Goal: Task Accomplishment & Management: Complete application form

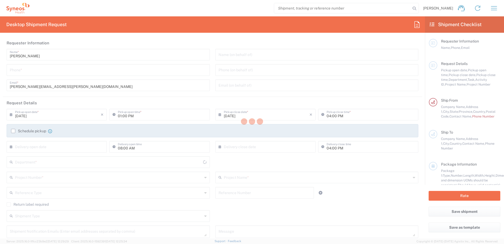
type input "[US_STATE]"
type input "[GEOGRAPHIC_DATA]"
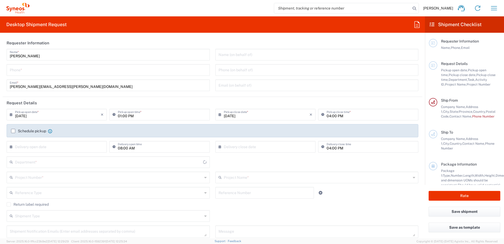
type input "8130"
type input "Syneos Health, LLC-[GEOGRAPHIC_DATA] [GEOGRAPHIC_DATA] [GEOGRAPHIC_DATA]"
click at [80, 69] on input "tel" at bounding box center [108, 69] width 197 height 9
type input "9738866962"
click at [40, 116] on input "[DATE]" at bounding box center [58, 113] width 86 height 9
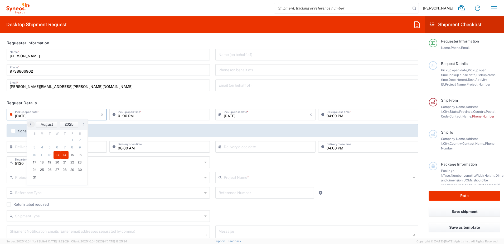
click at [64, 154] on span "14" at bounding box center [65, 154] width 8 height 7
type input "[DATE]"
click at [236, 114] on input "text" at bounding box center [267, 113] width 86 height 9
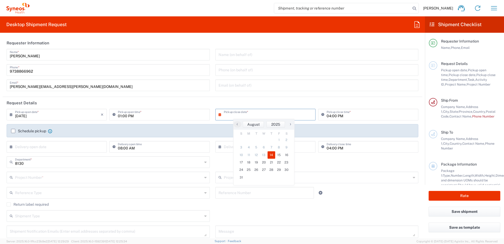
click at [273, 154] on span "14" at bounding box center [272, 154] width 8 height 7
type input "[DATE]"
click at [27, 130] on label "Schedule pickup" at bounding box center [28, 131] width 35 height 4
click at [13, 131] on input "Schedule pickup" at bounding box center [13, 131] width 0 height 0
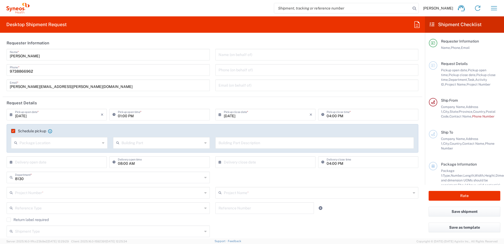
click at [33, 163] on input "text" at bounding box center [58, 161] width 86 height 9
click at [41, 209] on span "18" at bounding box center [42, 209] width 8 height 7
type input "[DATE]"
click at [238, 161] on input "text" at bounding box center [267, 161] width 86 height 9
click at [248, 208] on span "18" at bounding box center [249, 209] width 8 height 7
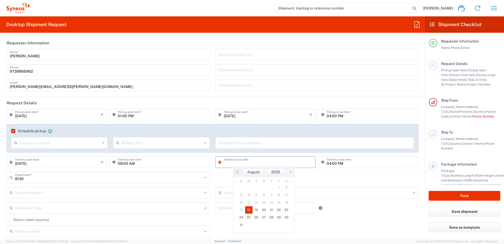
type input "[DATE]"
click at [33, 195] on input "text" at bounding box center [108, 191] width 187 height 9
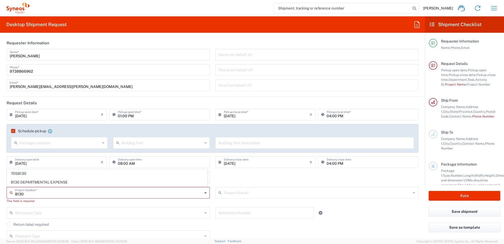
type input "8130"
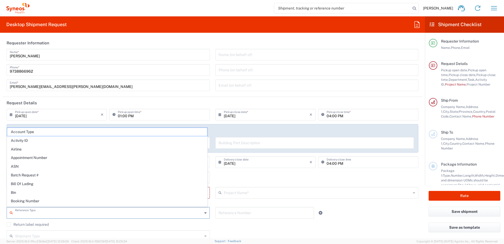
click at [57, 215] on input "text" at bounding box center [108, 211] width 187 height 9
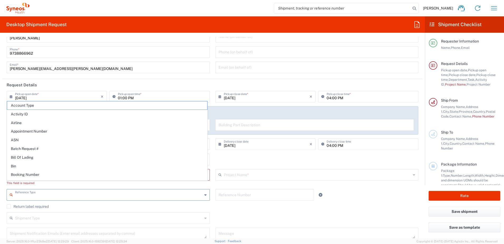
scroll to position [26, 0]
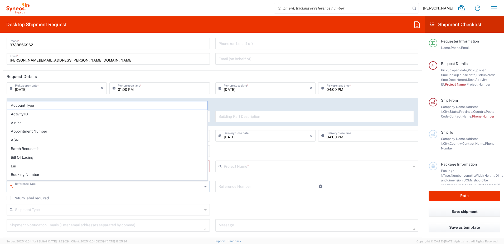
click at [315, 154] on div "8130 Department * 8130 3000 3100 3109 3110 3111 3112 3125 3130 3135 3136 3150 3…" at bounding box center [212, 152] width 417 height 15
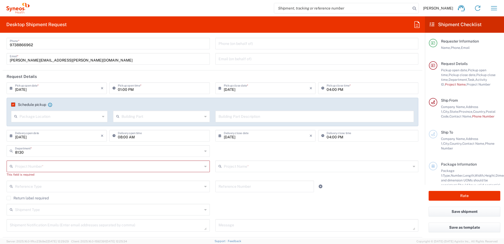
click at [67, 166] on input "text" at bounding box center [108, 165] width 187 height 9
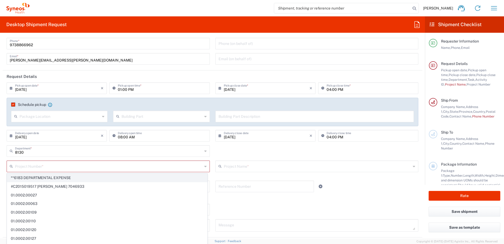
click at [57, 176] on span "**6183 DEPARTMENTAL EXPENSE" at bounding box center [107, 177] width 200 height 8
type input "**6183 DEPARTMENTAL EXPENSE"
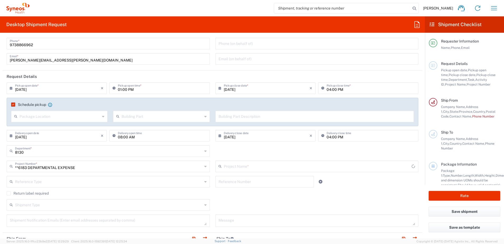
type input "6183"
type input "**6183 DEPARTMENTAL EXPENSE"
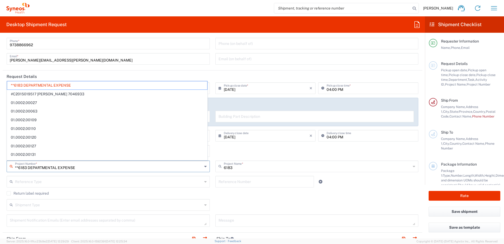
click at [84, 165] on input "**6183 DEPARTMENTAL EXPENSE" at bounding box center [108, 165] width 187 height 9
click at [79, 85] on span "**6183 DEPARTMENTAL EXPENSE" at bounding box center [107, 85] width 200 height 8
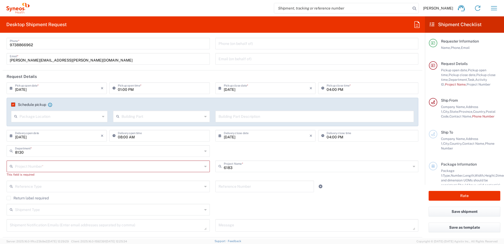
drag, startPoint x: 32, startPoint y: 167, endPoint x: 35, endPoint y: 166, distance: 3.3
click at [32, 166] on input "text" at bounding box center [108, 165] width 187 height 9
click at [35, 166] on input "8130" at bounding box center [108, 165] width 187 height 9
click at [41, 156] on span "8130 DEPARTMENTAL EXPENSE" at bounding box center [107, 156] width 200 height 8
type input "8130 DEPARTMENTAL EXPENSE"
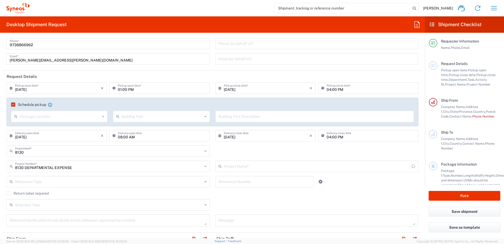
type input "8130 DEPARTMENTAL EXPENSE"
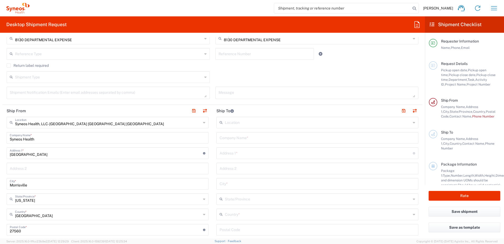
scroll to position [185, 0]
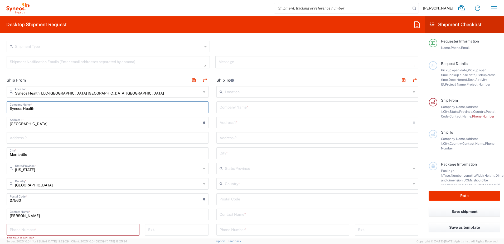
click at [39, 108] on input "Syneos Health" at bounding box center [108, 106] width 196 height 9
drag, startPoint x: 39, startPoint y: 108, endPoint x: -1, endPoint y: 111, distance: 40.3
click at [0, 111] on html "[PERSON_NAME] Home Shipment estimator Shipment tracking Desktop shipment reques…" at bounding box center [252, 122] width 504 height 244
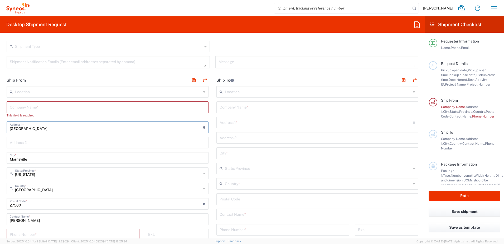
drag, startPoint x: 44, startPoint y: 127, endPoint x: -1, endPoint y: 126, distance: 44.8
click at [0, 126] on html "[PERSON_NAME] Home Shipment estimator Shipment tracking Desktop shipment reques…" at bounding box center [252, 122] width 504 height 244
click at [24, 106] on input "text" at bounding box center [108, 106] width 196 height 9
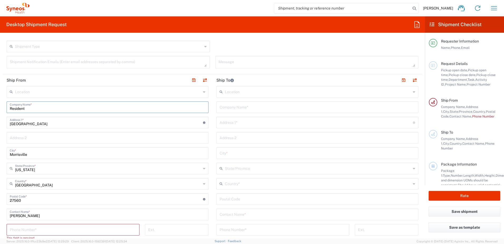
type input "Resident"
drag, startPoint x: 42, startPoint y: 124, endPoint x: -1, endPoint y: 122, distance: 43.5
click at [0, 122] on html "[PERSON_NAME] Home Shipment estimator Shipment tracking Desktop shipment reques…" at bounding box center [252, 122] width 504 height 244
type input "[STREET_ADDRESS]"
type input "[PERSON_NAME][EMAIL_ADDRESS][PERSON_NAME][DOMAIN_NAME]"
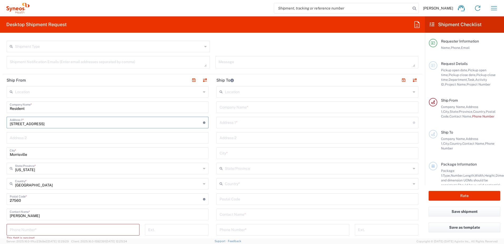
type input "9738866962"
drag, startPoint x: 36, startPoint y: 153, endPoint x: 7, endPoint y: 153, distance: 29.0
click at [7, 153] on div "[GEOGRAPHIC_DATA] *" at bounding box center [108, 153] width 202 height 12
type input "Nutley"
click at [36, 170] on input "text" at bounding box center [108, 167] width 186 height 9
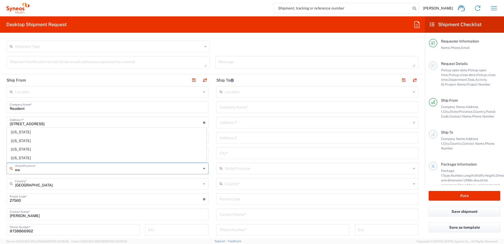
type input "e"
click at [32, 141] on span "[US_STATE]" at bounding box center [106, 141] width 199 height 8
type input "[US_STATE]"
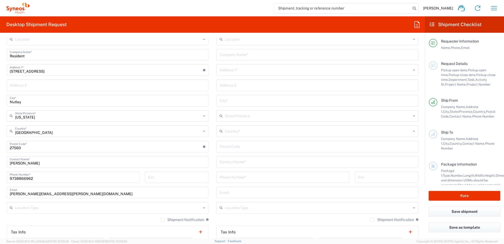
scroll to position [237, 0]
click at [0, 146] on html "[PERSON_NAME] Home Shipment estimator Shipment tracking Desktop shipment reques…" at bounding box center [252, 122] width 504 height 244
type input "07110"
type input "[STREET_ADDRESS]"
type input "Nutley"
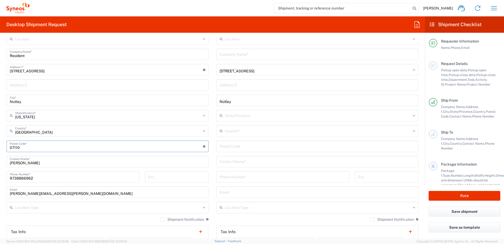
type input "NJ"
type input "[GEOGRAPHIC_DATA]"
type input "07110"
type input "9738866962"
type input "[PERSON_NAME][EMAIL_ADDRESS][PERSON_NAME][DOMAIN_NAME]"
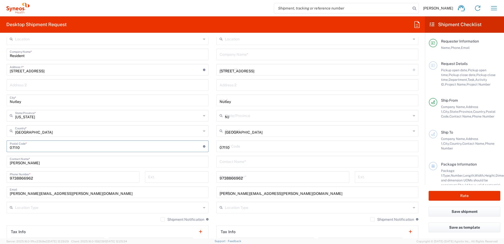
type input "[PERSON_NAME]"
type input "07110"
click at [341, 41] on input "text" at bounding box center [318, 38] width 186 height 9
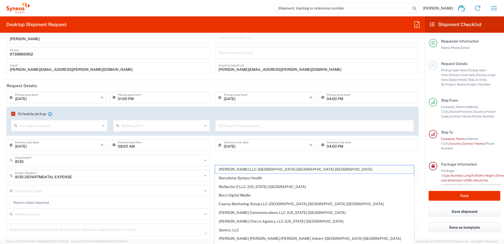
scroll to position [26, 0]
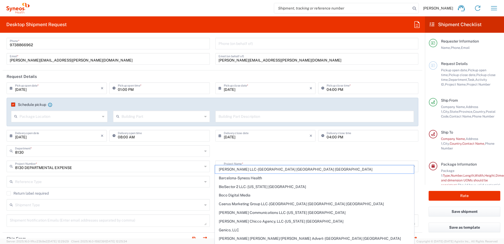
click at [354, 149] on div "8130 Department * 8130 3000 3100 3109 3110 3111 3112 3125 3130 3135 3136 3150 3…" at bounding box center [212, 152] width 417 height 15
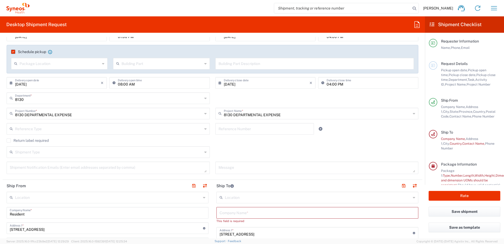
scroll to position [211, 0]
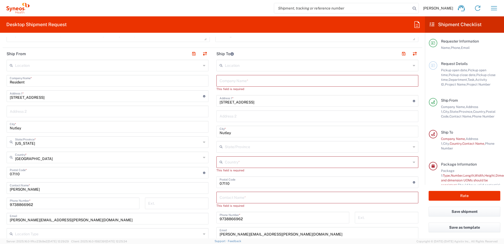
click at [236, 83] on input "text" at bounding box center [318, 80] width 196 height 9
paste input "2025 Global Site Solutions Summit Advantage Conference & Expo"
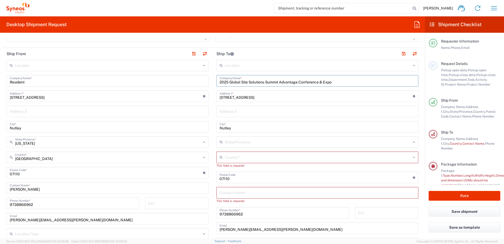
type input "2025 Global Site Solutions Summit Advantage Conference & Expo"
click at [230, 111] on input "text" at bounding box center [318, 110] width 196 height 9
paste input "c/o MCO Freight Connection"
type input "c/o MCO Freight Connection"
click at [255, 98] on input "[STREET_ADDRESS]" at bounding box center [316, 95] width 193 height 9
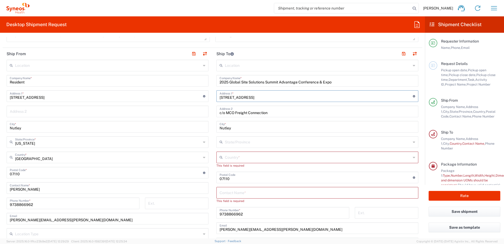
drag, startPoint x: 255, startPoint y: 98, endPoint x: 216, endPoint y: 96, distance: 38.3
click at [212, 101] on main "Location [PERSON_NAME] LLC-[GEOGRAPHIC_DATA] [GEOGRAPHIC_DATA] [GEOGRAPHIC_DATA…" at bounding box center [317, 175] width 210 height 231
drag, startPoint x: 217, startPoint y: 96, endPoint x: 263, endPoint y: 93, distance: 46.5
click at [266, 90] on div "Location [PERSON_NAME] LLC-[GEOGRAPHIC_DATA] [GEOGRAPHIC_DATA] [GEOGRAPHIC_DATA…" at bounding box center [317, 175] width 202 height 231
drag, startPoint x: 255, startPoint y: 94, endPoint x: 207, endPoint y: 98, distance: 48.6
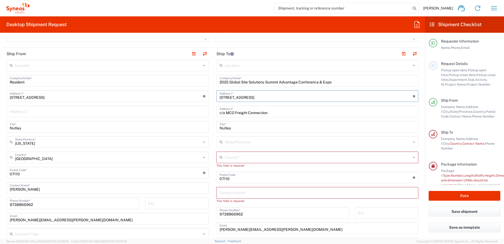
click at [208, 96] on div "Ship From Location [PERSON_NAME] LLC-[GEOGRAPHIC_DATA] [GEOGRAPHIC_DATA] [GEOGR…" at bounding box center [213, 170] width 420 height 245
paste input "[STREET_ADDRESS]"
type input "[STREET_ADDRESS]"
click at [229, 142] on input "text" at bounding box center [318, 141] width 186 height 9
drag, startPoint x: 229, startPoint y: 127, endPoint x: 192, endPoint y: 129, distance: 37.5
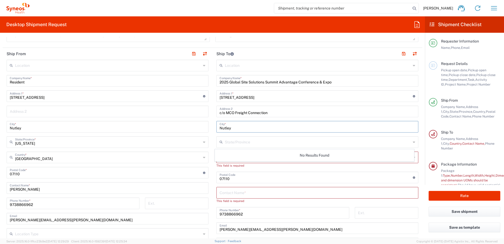
click at [192, 129] on div "Ship From Location [PERSON_NAME] LLC-[GEOGRAPHIC_DATA] [GEOGRAPHIC_DATA] [GEOGR…" at bounding box center [213, 170] width 420 height 245
type input "orlando"
click at [242, 140] on input "text" at bounding box center [318, 141] width 186 height 9
type input "[US_STATE]"
click at [255, 127] on input "orlando" at bounding box center [318, 126] width 196 height 9
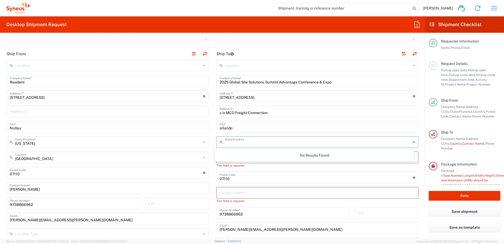
click at [242, 144] on input "text" at bounding box center [318, 141] width 186 height 9
click at [411, 140] on div "FL State/Province" at bounding box center [317, 142] width 202 height 12
type input "F"
click at [248, 122] on div "orlando City *" at bounding box center [317, 127] width 202 height 12
drag, startPoint x: 241, startPoint y: 156, endPoint x: 238, endPoint y: 158, distance: 3.1
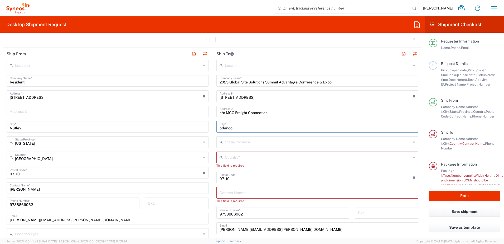
click at [240, 156] on input "text" at bounding box center [318, 156] width 186 height 9
type input "[GEOGRAPHIC_DATA]"
type input "NJ"
click at [235, 143] on input "NJ" at bounding box center [318, 141] width 186 height 9
click at [235, 140] on input "NJ" at bounding box center [318, 141] width 186 height 9
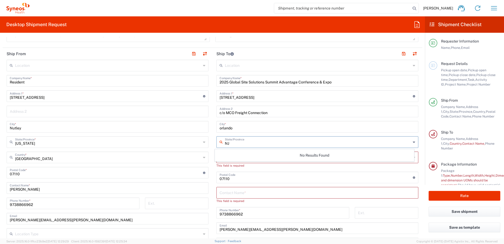
click at [220, 157] on div "No Results Found" at bounding box center [315, 155] width 200 height 12
click at [235, 177] on input "undefined" at bounding box center [316, 176] width 193 height 9
drag, startPoint x: 235, startPoint y: 177, endPoint x: 202, endPoint y: 177, distance: 32.9
click at [202, 177] on div "Ship From Location [PERSON_NAME] LLC-[GEOGRAPHIC_DATA] [GEOGRAPHIC_DATA] [GEOGR…" at bounding box center [213, 170] width 420 height 245
type input "32824"
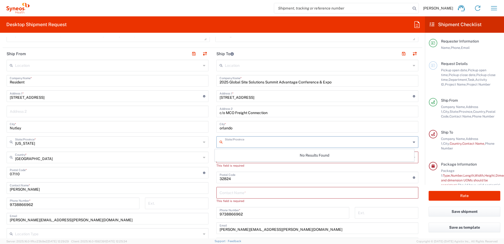
click at [241, 142] on input "text" at bounding box center [318, 141] width 186 height 9
type input "[US_STATE]"
click at [251, 128] on input "orlando" at bounding box center [318, 126] width 196 height 9
click at [240, 142] on input "text" at bounding box center [318, 141] width 186 height 9
click at [308, 157] on div "No Results Found" at bounding box center [315, 155] width 200 height 12
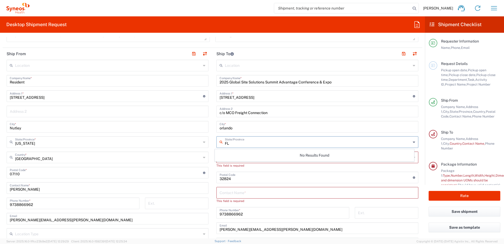
click at [288, 142] on input "FL" at bounding box center [318, 141] width 186 height 9
type input "F"
click at [413, 141] on icon at bounding box center [414, 142] width 2 height 8
click at [387, 95] on input "[STREET_ADDRESS]" at bounding box center [316, 95] width 193 height 9
click at [413, 142] on icon at bounding box center [414, 142] width 2 height 8
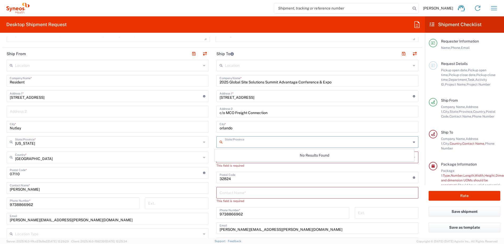
click at [346, 171] on div "Location [PERSON_NAME] LLC-[GEOGRAPHIC_DATA] [GEOGRAPHIC_DATA] [GEOGRAPHIC_DATA…" at bounding box center [317, 175] width 202 height 231
click at [239, 155] on input "text" at bounding box center [318, 156] width 186 height 9
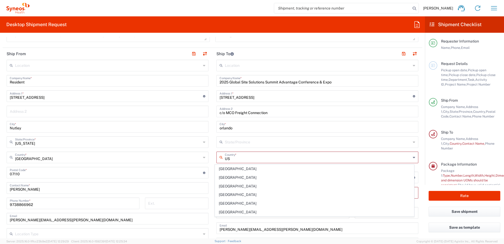
type input "U"
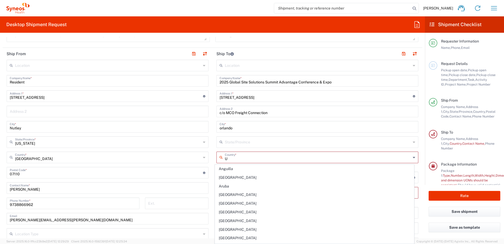
type input "Anguilla"
type input "Sender/Shipper"
type input "Delivery Duty Paid"
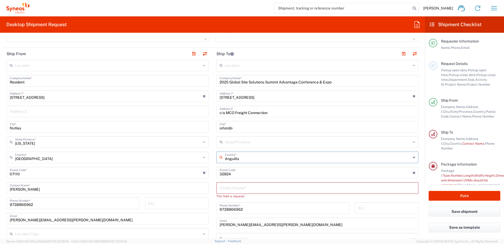
drag, startPoint x: 238, startPoint y: 159, endPoint x: 383, endPoint y: 157, distance: 145.3
click at [239, 159] on input "Anguilla" at bounding box center [318, 156] width 186 height 9
click at [413, 158] on icon at bounding box center [414, 157] width 2 height 8
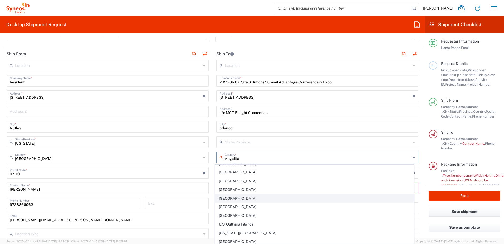
scroll to position [2021, 0]
click at [245, 196] on span "[GEOGRAPHIC_DATA]" at bounding box center [314, 197] width 199 height 8
type input "[GEOGRAPHIC_DATA]"
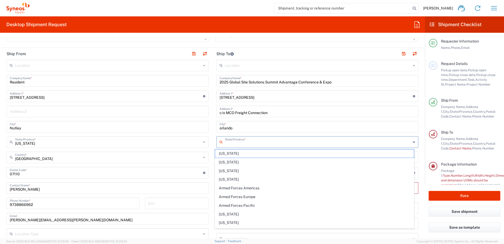
click at [236, 140] on input "text" at bounding box center [318, 141] width 186 height 9
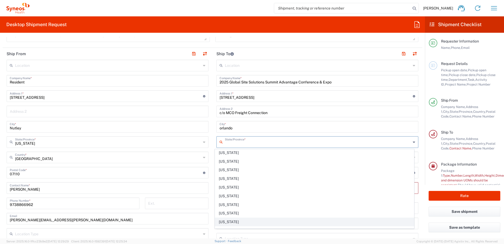
scroll to position [89, 0]
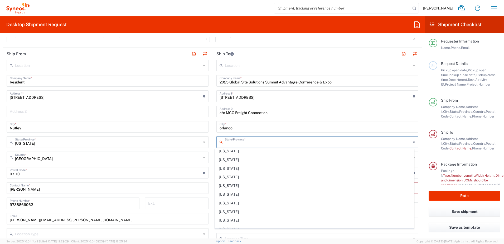
click at [225, 169] on span "[US_STATE]" at bounding box center [314, 168] width 199 height 8
type input "[US_STATE]"
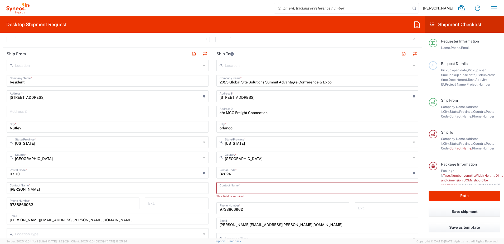
click at [244, 186] on input "text" at bounding box center [318, 187] width 196 height 9
click at [273, 114] on input "c/o MCO Freight Connection" at bounding box center [318, 110] width 196 height 9
drag, startPoint x: 271, startPoint y: 114, endPoint x: 216, endPoint y: 116, distance: 54.9
click at [216, 116] on div "c/o MCO Freight Connection Address 2" at bounding box center [317, 111] width 202 height 12
click at [235, 188] on input "text" at bounding box center [318, 187] width 196 height 9
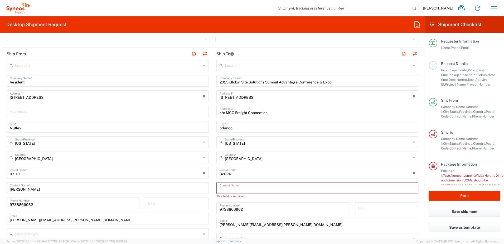
paste input "c/o MCO Freight Connection"
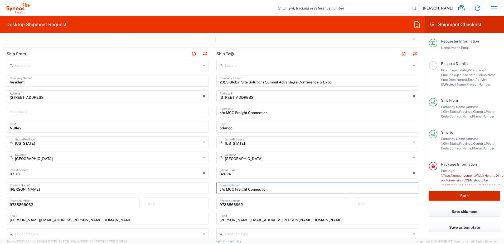
type input "c/o MCO Freight Connection"
click at [277, 115] on input "c/o MCO Freight Connection" at bounding box center [318, 110] width 196 height 9
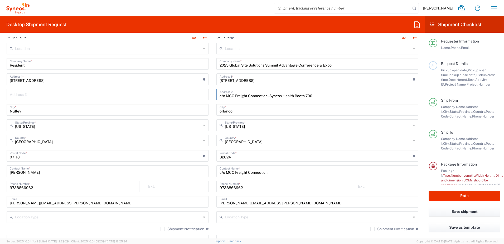
scroll to position [237, 0]
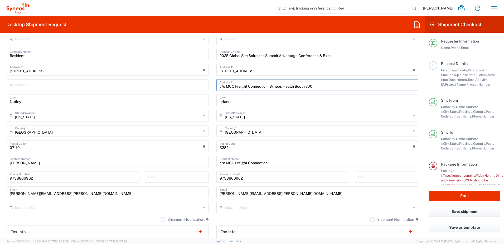
type input "c/o MCO Freight Connection - Syneos Health Booth 700"
drag, startPoint x: 247, startPoint y: 180, endPoint x: 245, endPoint y: 178, distance: 2.9
click at [247, 180] on input "9738866962" at bounding box center [283, 176] width 127 height 9
drag, startPoint x: 245, startPoint y: 177, endPoint x: 200, endPoint y: 181, distance: 46.0
click at [202, 179] on div "Ship From Location [PERSON_NAME] LLC-[GEOGRAPHIC_DATA] [GEOGRAPHIC_DATA] [GEOGR…" at bounding box center [213, 138] width 420 height 235
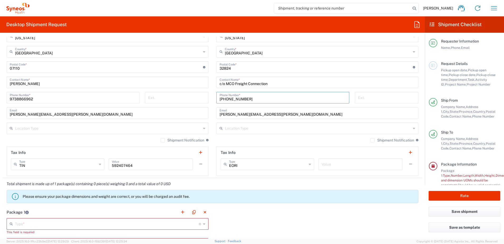
scroll to position [369, 0]
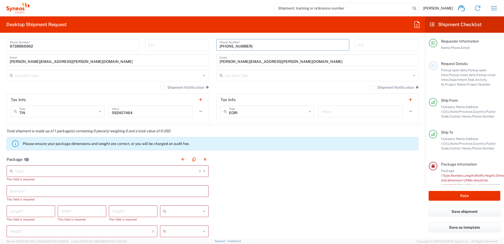
type input "[PHONE_NUMBER]"
click at [203, 172] on icon at bounding box center [204, 171] width 2 height 8
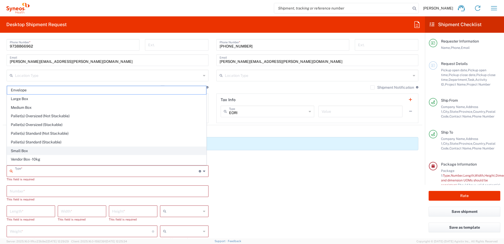
click at [20, 149] on span "Small Box" at bounding box center [106, 151] width 199 height 8
type input "Small Box"
type input "12.25"
type input "11"
type input "1.5"
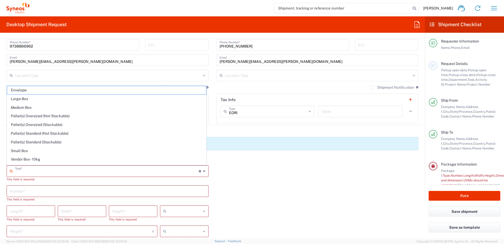
type input "in"
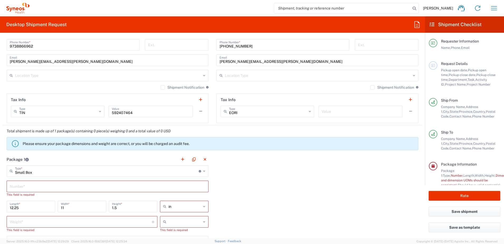
click at [72, 188] on input "text" at bounding box center [108, 185] width 196 height 9
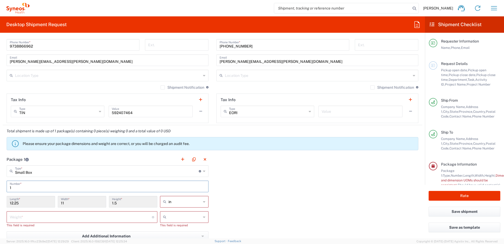
type input "1"
click at [252, 196] on div "Package 1 Small Box Type * Material used to package goods Envelope Large Box Me…" at bounding box center [213, 213] width 420 height 120
click at [47, 215] on input "number" at bounding box center [81, 216] width 142 height 9
type input "10"
click at [255, 190] on div "Package 1 Small Box Type * Material used to package goods Envelope Large Box Me…" at bounding box center [213, 213] width 420 height 120
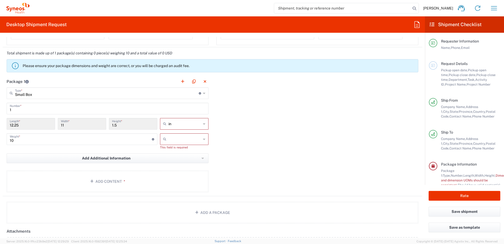
scroll to position [448, 0]
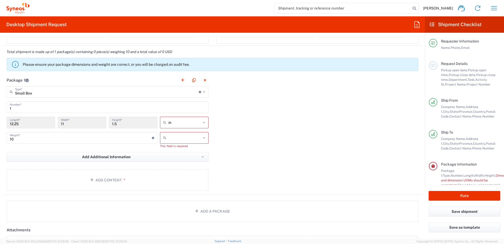
click at [203, 139] on icon at bounding box center [204, 137] width 2 height 8
click at [171, 158] on span "lbs" at bounding box center [182, 158] width 47 height 8
type input "lbs"
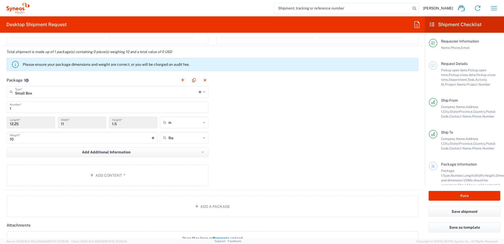
click at [272, 150] on div "Package 1 Small Box Type * Material used to package goods Envelope Large Box Me…" at bounding box center [213, 132] width 420 height 116
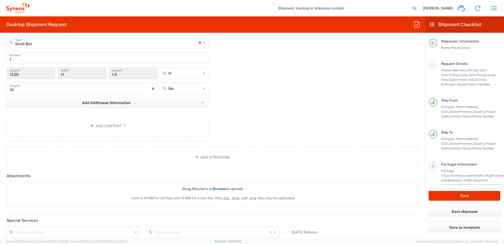
scroll to position [501, 0]
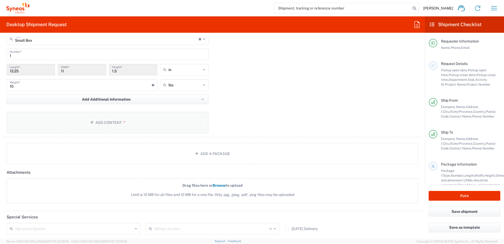
click at [106, 122] on button "Add Content *" at bounding box center [108, 122] width 202 height 22
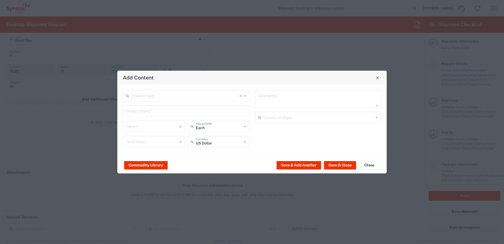
click at [203, 98] on input "text" at bounding box center [185, 95] width 108 height 9
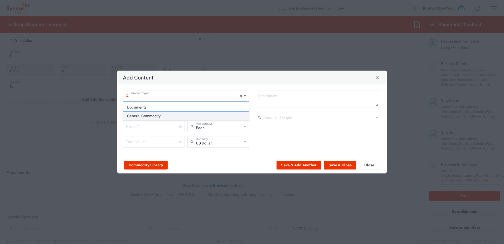
click at [167, 117] on span "General Commodity" at bounding box center [185, 116] width 125 height 8
type input "General Commodity"
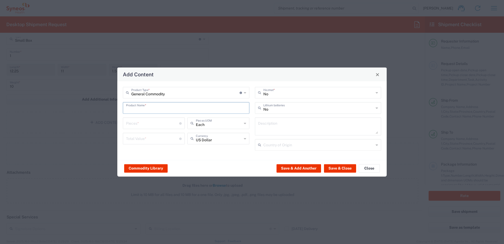
click at [166, 109] on input "text" at bounding box center [186, 107] width 120 height 9
type input "Swag"
click at [167, 124] on input "number" at bounding box center [152, 122] width 53 height 9
type input "150"
click at [162, 140] on input "number" at bounding box center [152, 137] width 53 height 9
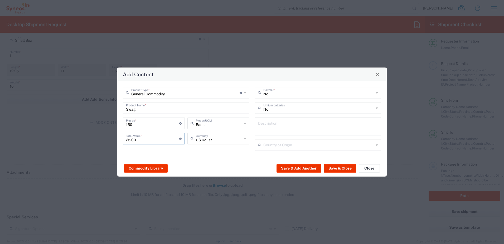
type input "25.00"
drag, startPoint x: 210, startPoint y: 157, endPoint x: 339, endPoint y: 160, distance: 128.7
click at [211, 157] on div "General Commodity Product Type * Document: Paper document generated internally …" at bounding box center [251, 120] width 269 height 79
click at [335, 168] on button "Save & Close" at bounding box center [340, 168] width 32 height 8
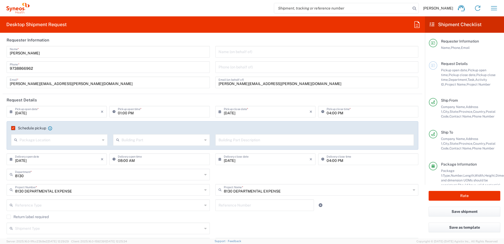
scroll to position [0, 0]
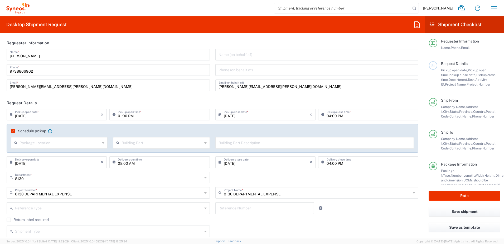
click at [103, 142] on icon at bounding box center [103, 142] width 2 height 8
click at [79, 154] on span "Front" at bounding box center [59, 154] width 95 height 8
type input "Front"
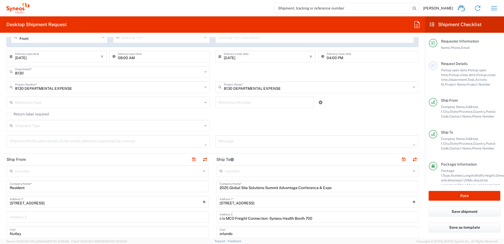
scroll to position [158, 0]
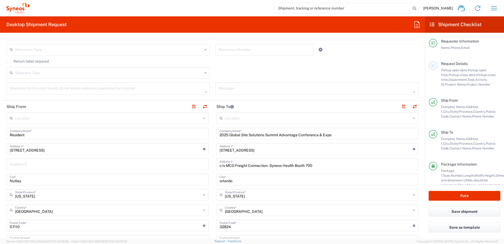
click at [35, 135] on input "Resident" at bounding box center [108, 132] width 196 height 9
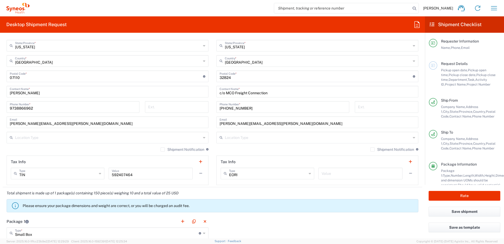
scroll to position [369, 0]
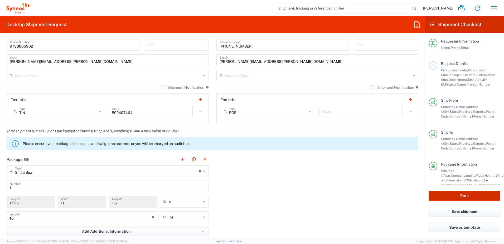
type input "Residence"
click at [464, 195] on button "Rate" at bounding box center [465, 196] width 72 height 10
type input "8130 DEPARTMENTAL EXPENSE"
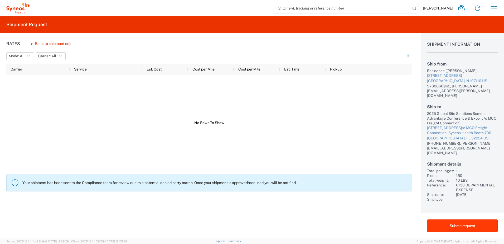
click at [449, 225] on button "Submit request" at bounding box center [462, 225] width 71 height 13
